Goal: Task Accomplishment & Management: Manage account settings

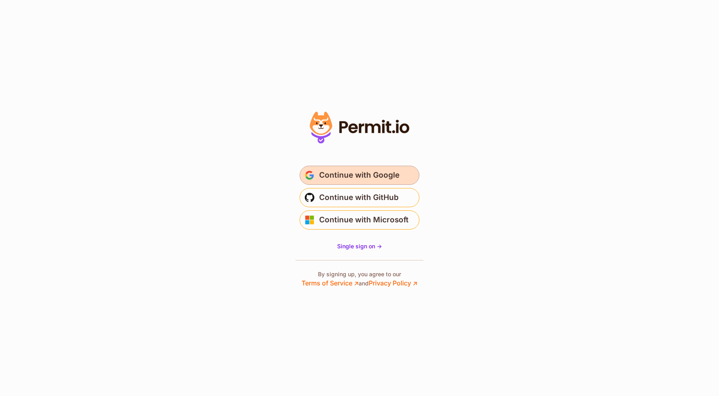
click at [354, 178] on span "Continue with Google" at bounding box center [359, 175] width 80 height 13
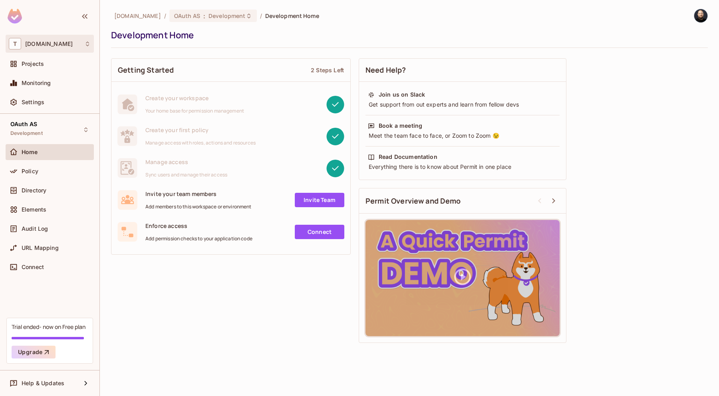
click at [83, 46] on div "T [DOMAIN_NAME]" at bounding box center [50, 44] width 82 height 12
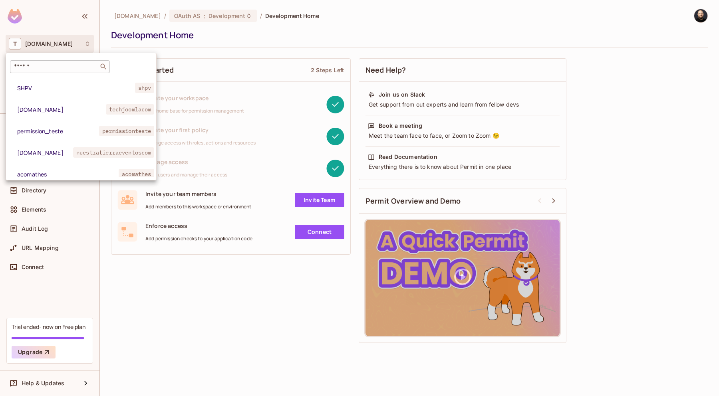
click at [72, 66] on input "text" at bounding box center [54, 67] width 84 height 8
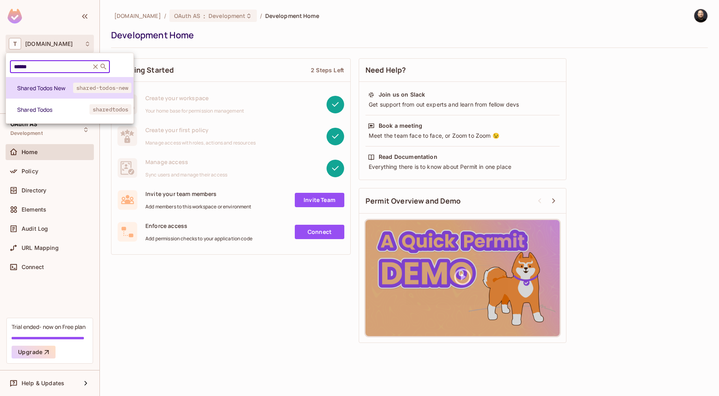
type input "******"
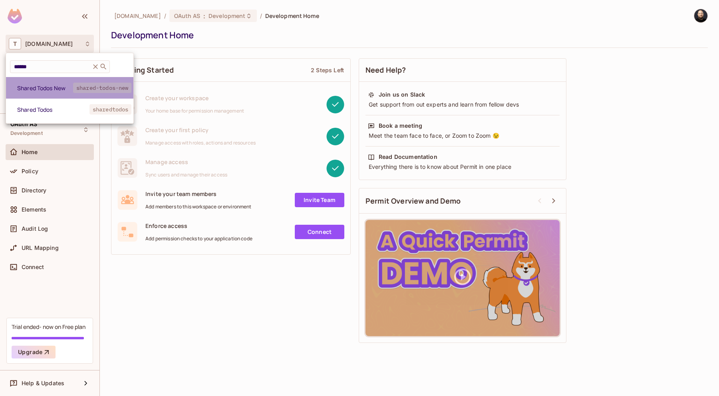
click at [70, 94] on li "Shared Todos New shared-todos-new" at bounding box center [69, 88] width 127 height 22
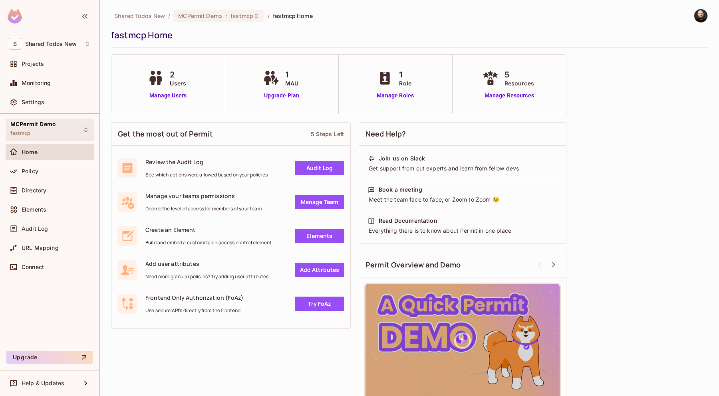
click at [64, 133] on div "MCPermit Demo fastmcp" at bounding box center [50, 130] width 88 height 22
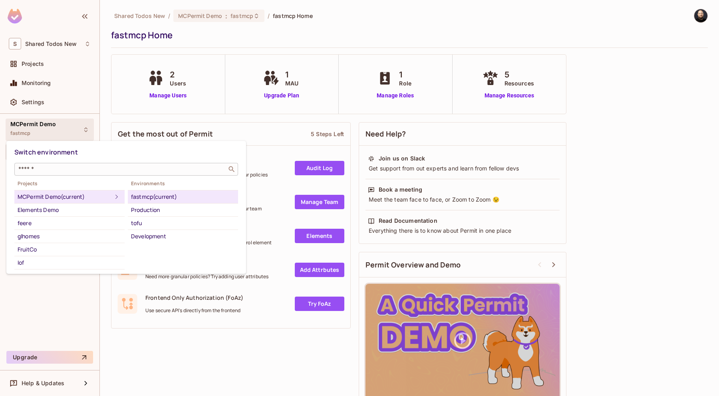
click at [61, 169] on input "text" at bounding box center [121, 169] width 208 height 8
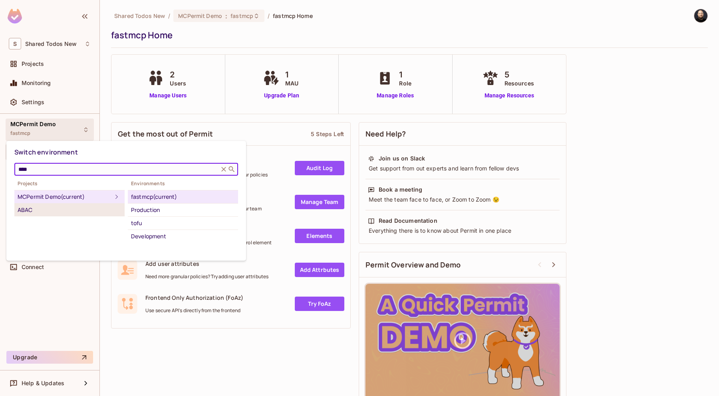
type input "****"
click at [100, 213] on div "ABAC" at bounding box center [70, 210] width 104 height 10
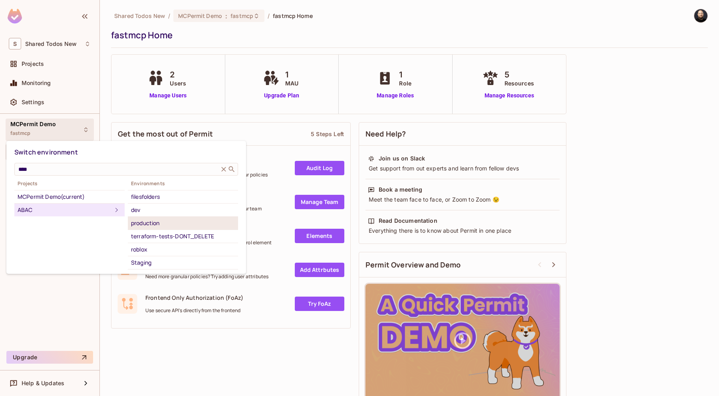
click at [141, 222] on div "production" at bounding box center [183, 224] width 104 height 10
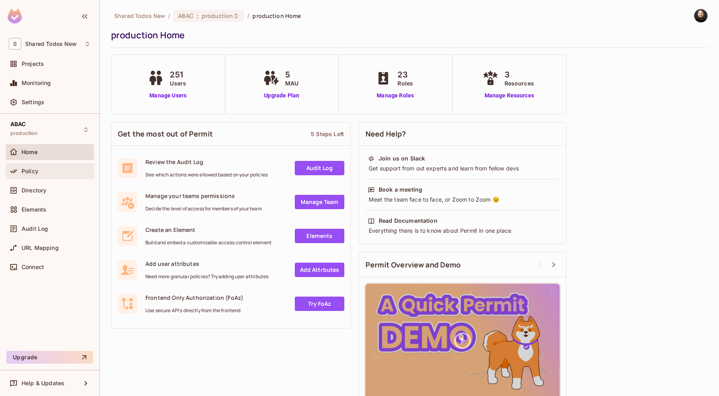
click at [63, 174] on div "Policy" at bounding box center [50, 172] width 82 height 10
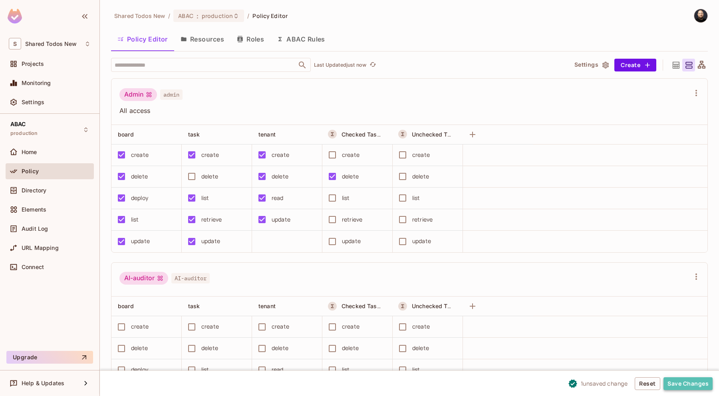
click at [677, 382] on button "Save Changes" at bounding box center [688, 384] width 49 height 13
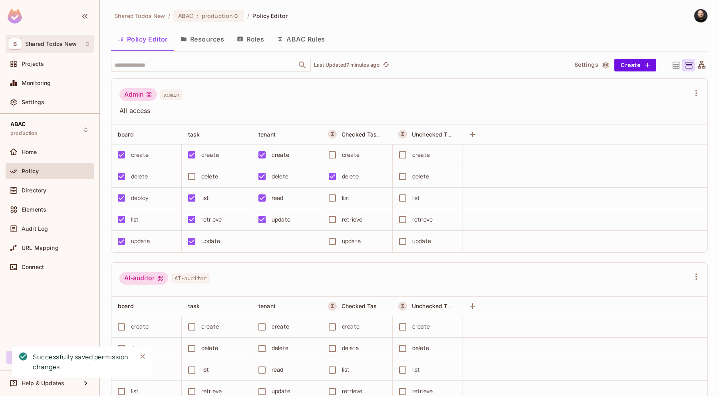
click at [56, 47] on div "S Shared Todos New" at bounding box center [50, 44] width 82 height 12
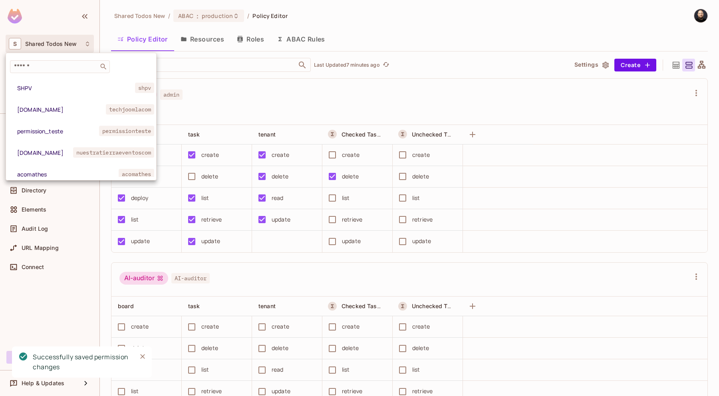
click at [57, 39] on div at bounding box center [359, 198] width 719 height 396
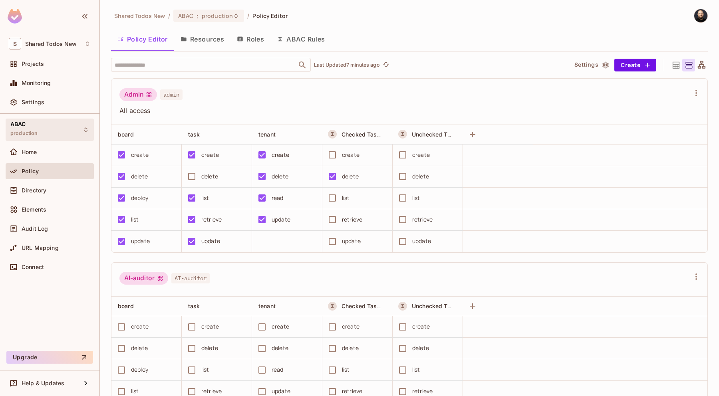
click at [34, 126] on div "ABAC production" at bounding box center [24, 129] width 28 height 17
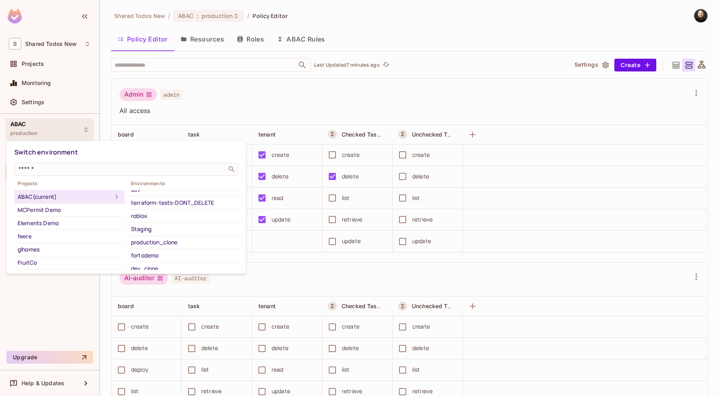
scroll to position [27, 0]
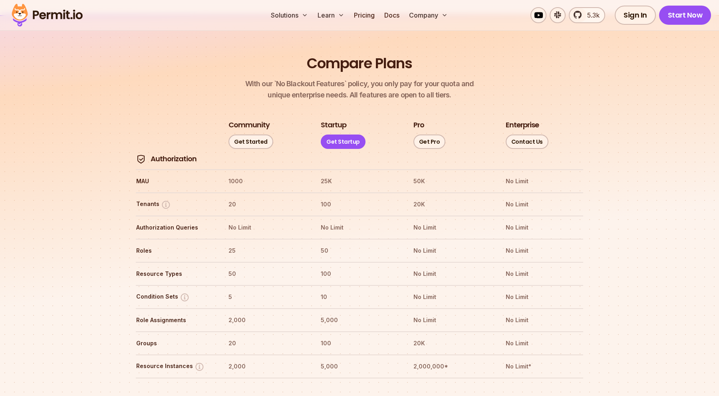
scroll to position [872, 0]
